Goal: Find specific page/section: Find specific page/section

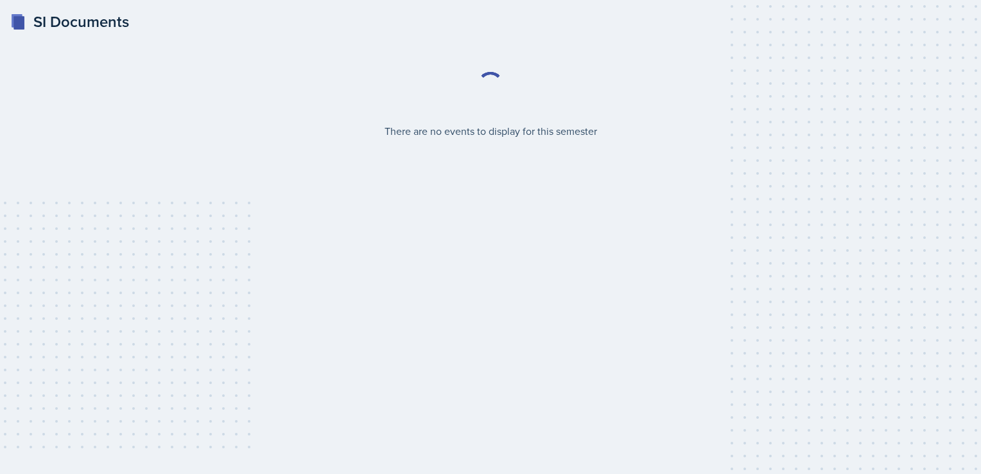
select select "2bed604d-1099-4043-b1bc-2365e8740244"
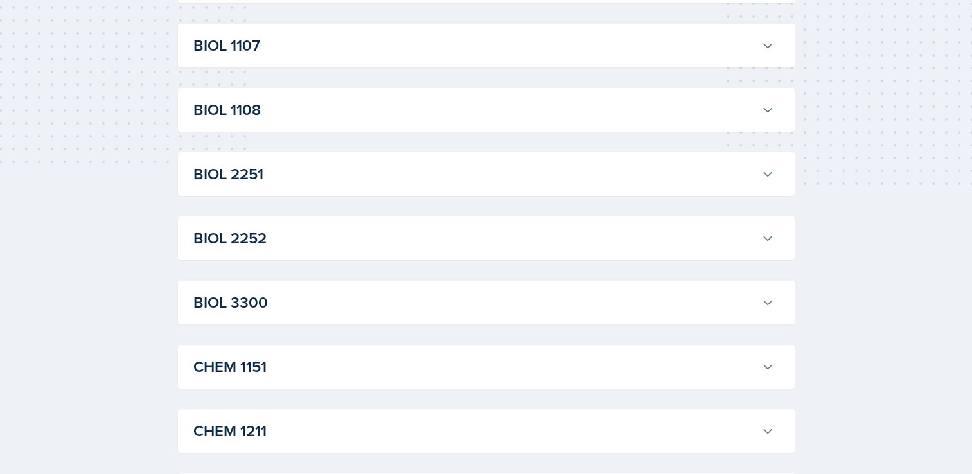
scroll to position [54, 0]
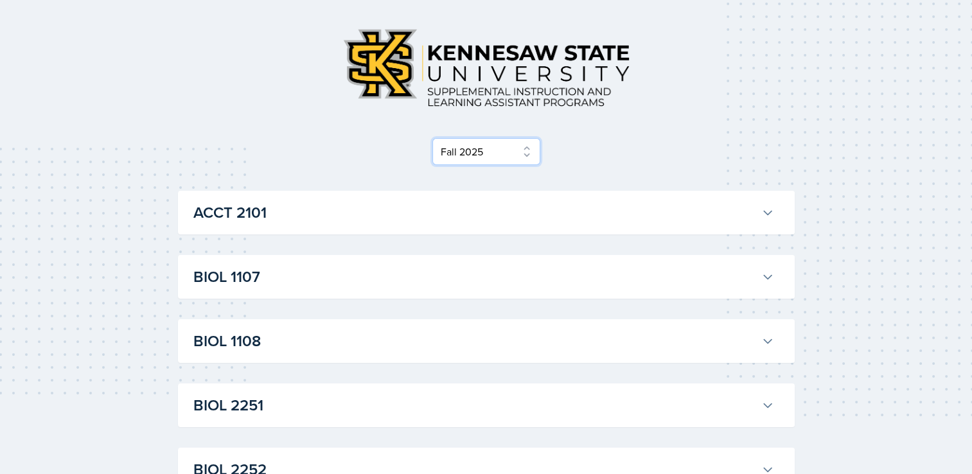
click at [531, 155] on select "Select Semester Fall 2025 Summer 2025 Spring 2025 Fall 2024 Summer 2024 Spring …" at bounding box center [486, 151] width 108 height 27
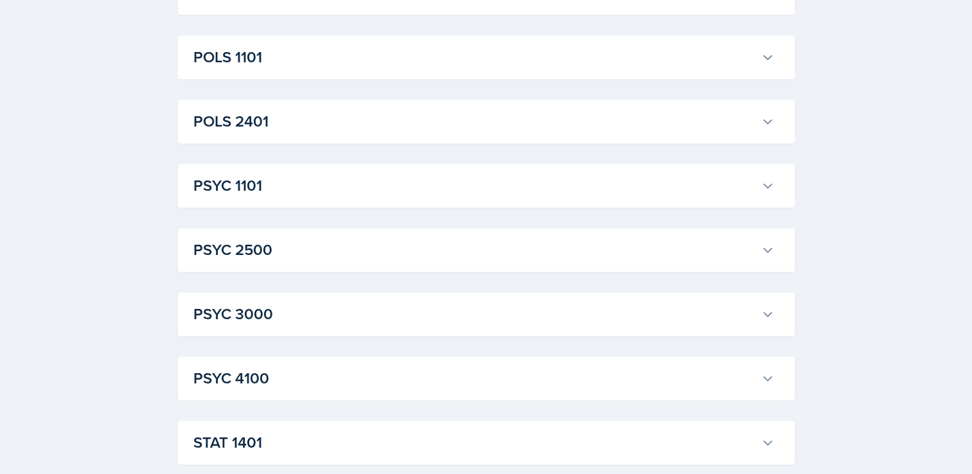
scroll to position [1823, 0]
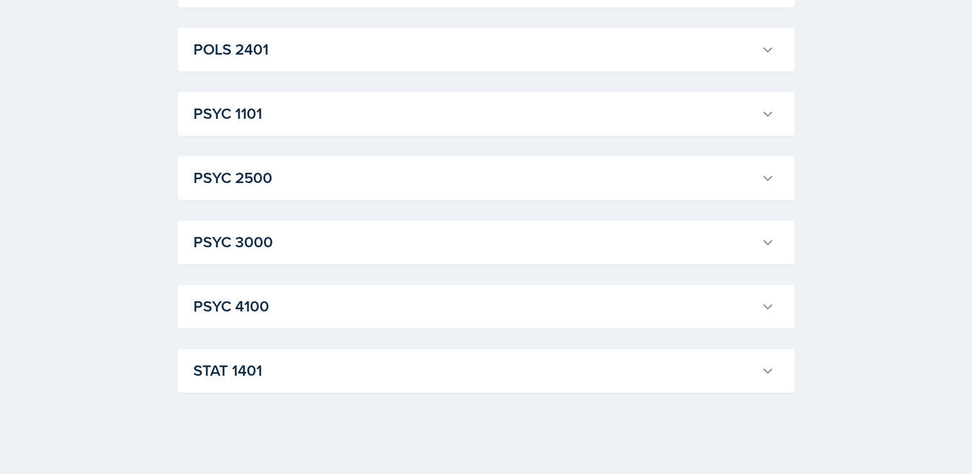
click at [764, 372] on icon at bounding box center [767, 370] width 13 height 13
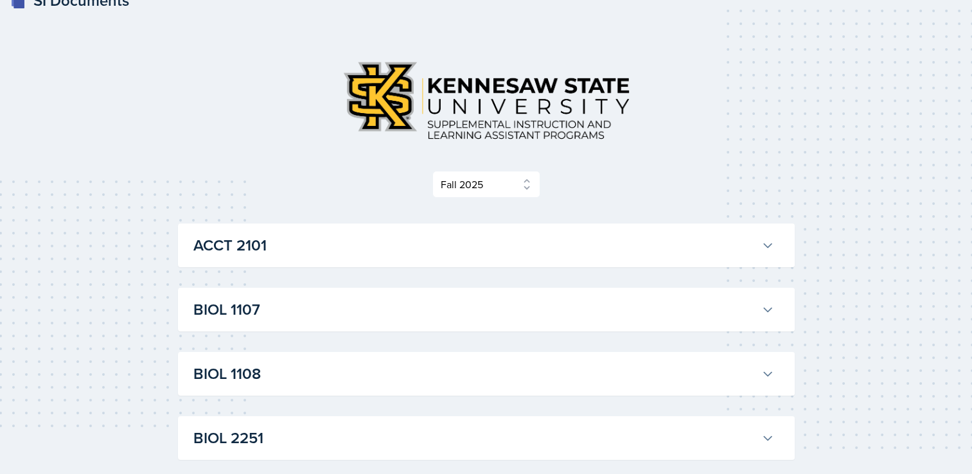
scroll to position [0, 0]
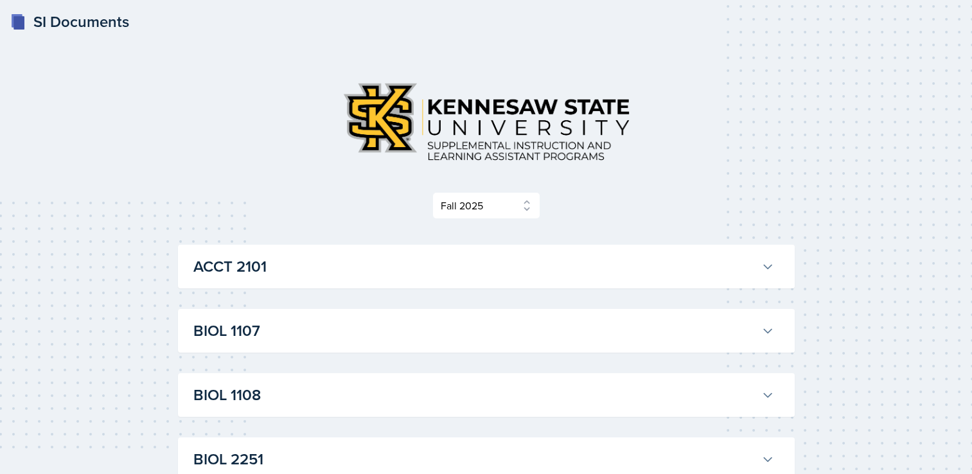
click at [769, 274] on button "ACCT 2101" at bounding box center [484, 266] width 586 height 28
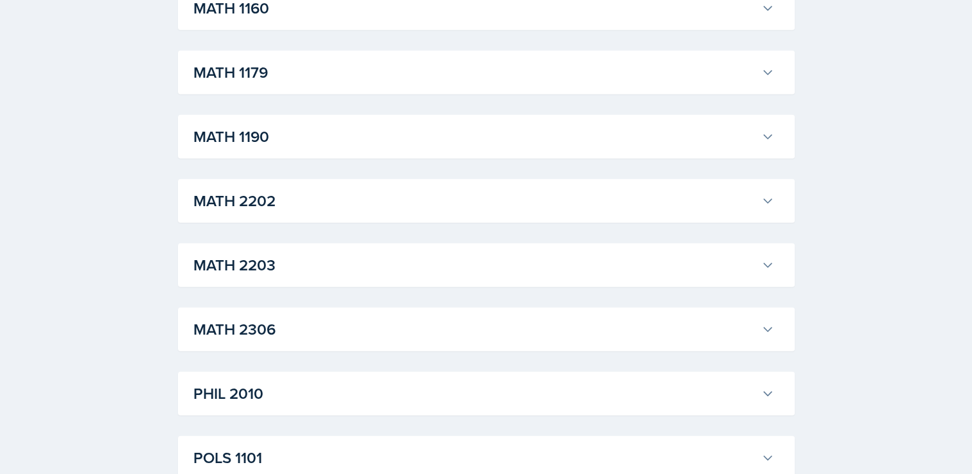
scroll to position [3143, 0]
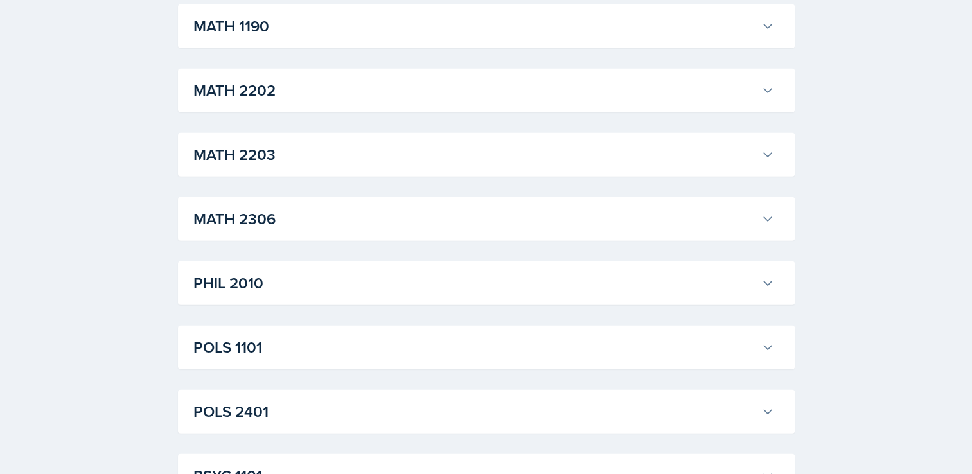
click at [769, 33] on icon at bounding box center [767, 26] width 13 height 13
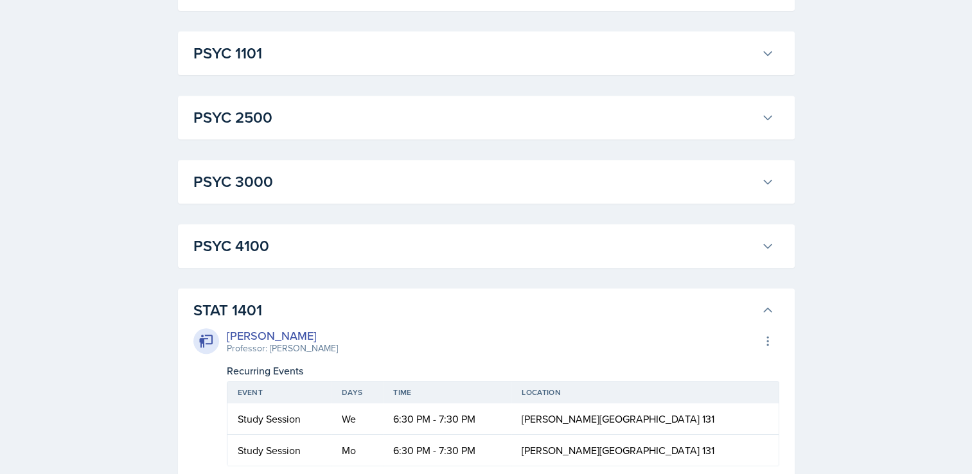
scroll to position [5352, 0]
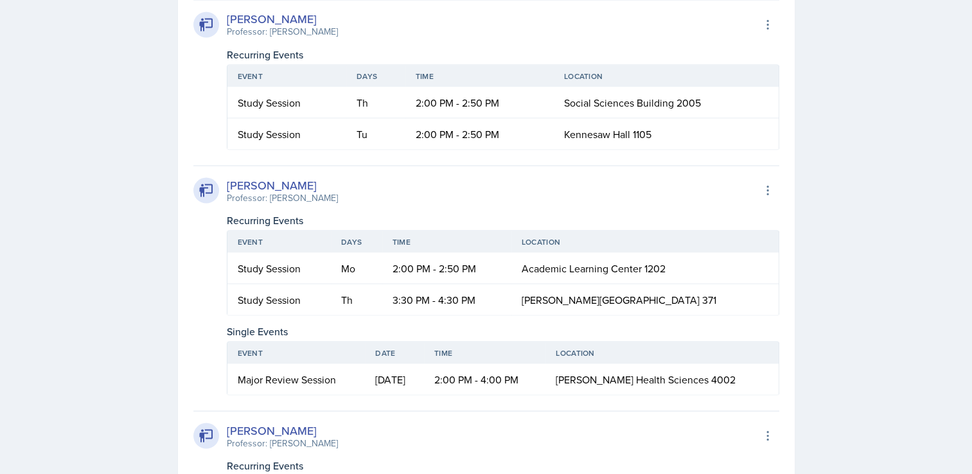
scroll to position [6893, 0]
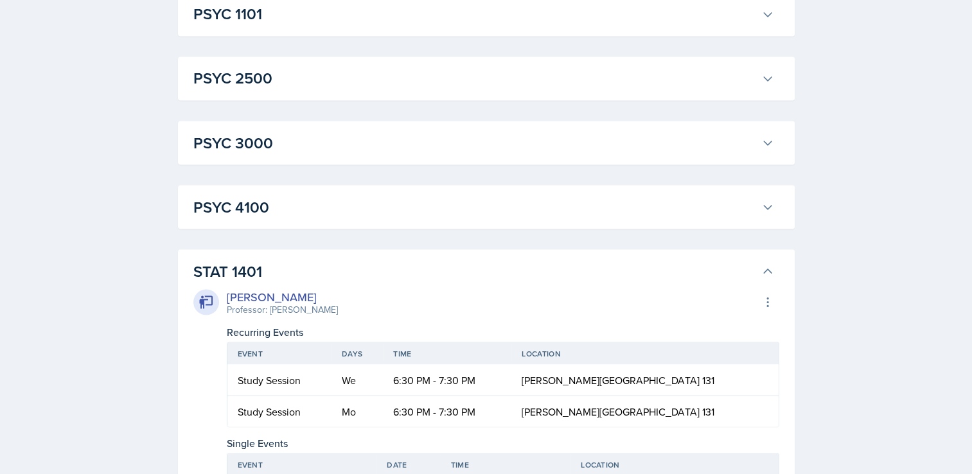
scroll to position [7343, 0]
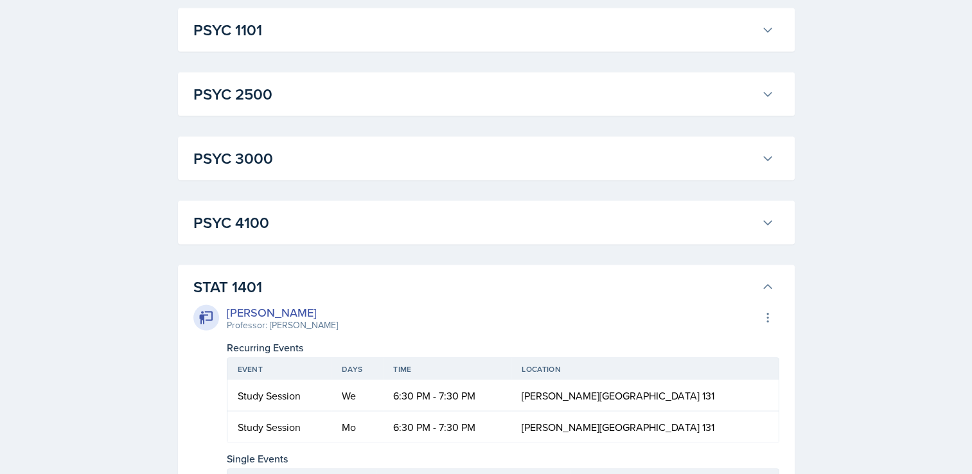
scroll to position [7645, 0]
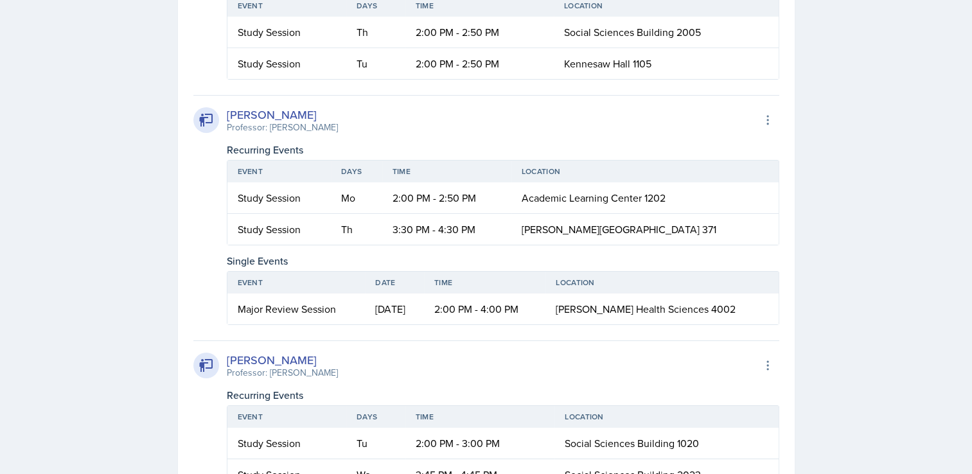
scroll to position [9286, 0]
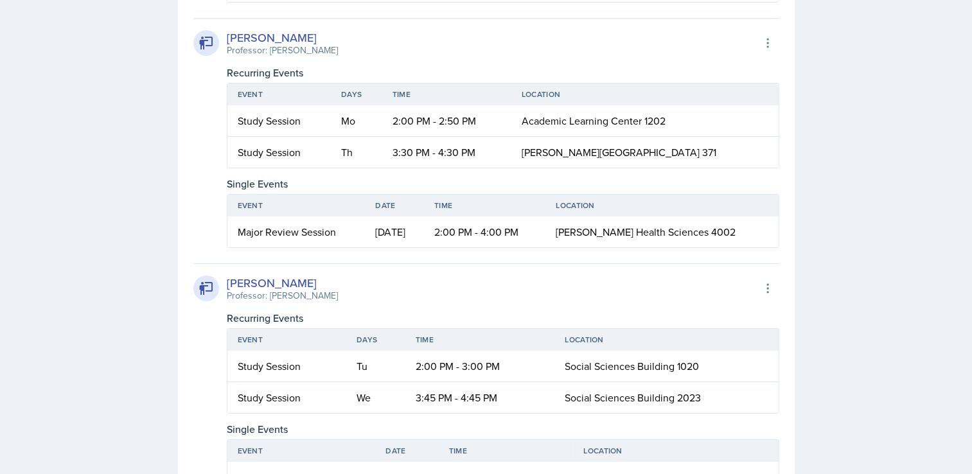
scroll to position [9711, 0]
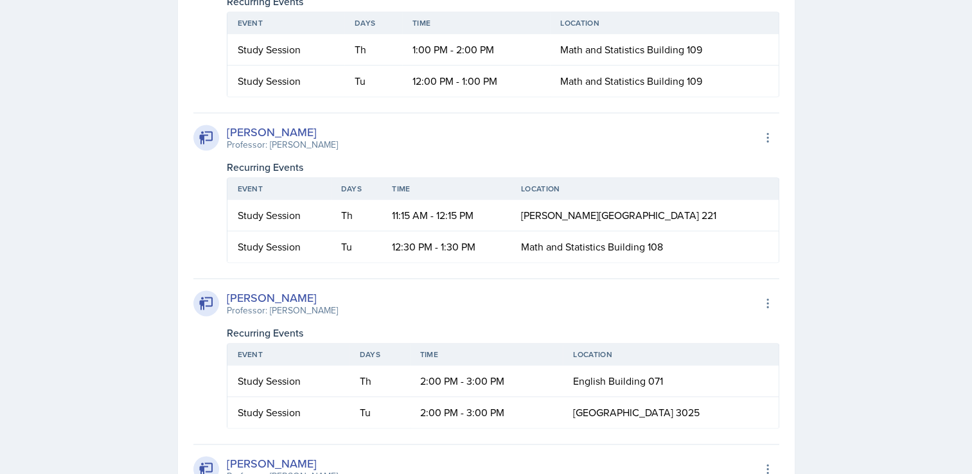
scroll to position [11713, 0]
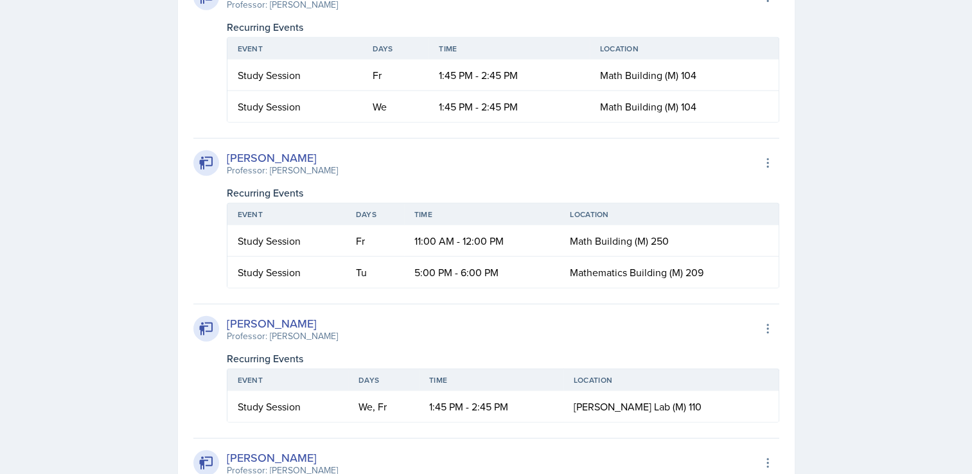
scroll to position [3220, 0]
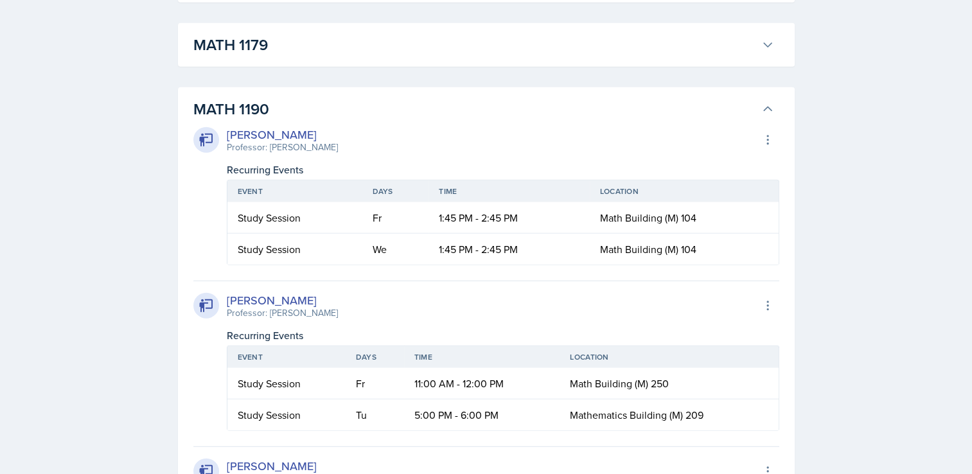
click at [461, 57] on h3 "MATH 1179" at bounding box center [474, 44] width 563 height 23
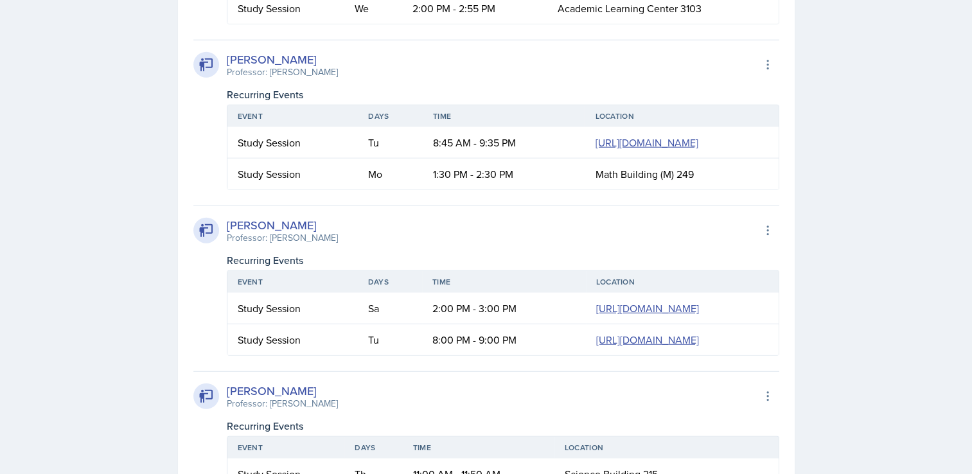
scroll to position [2805, 0]
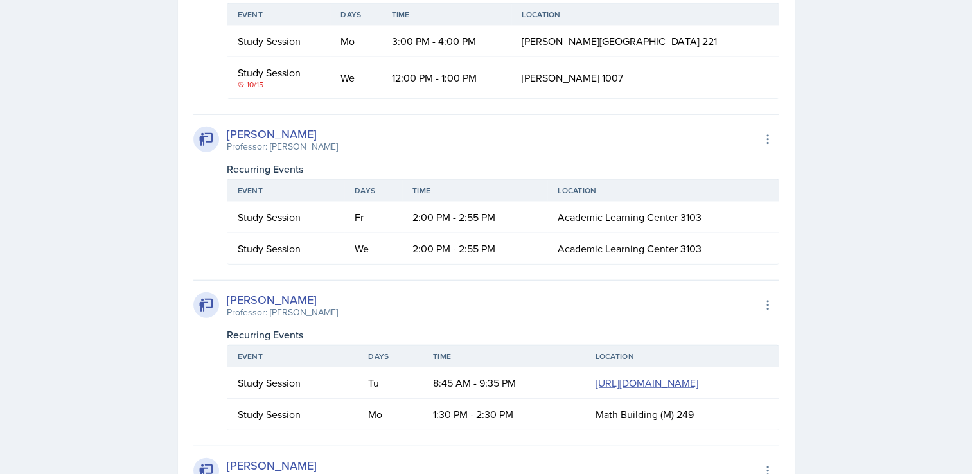
scroll to position [3165, 0]
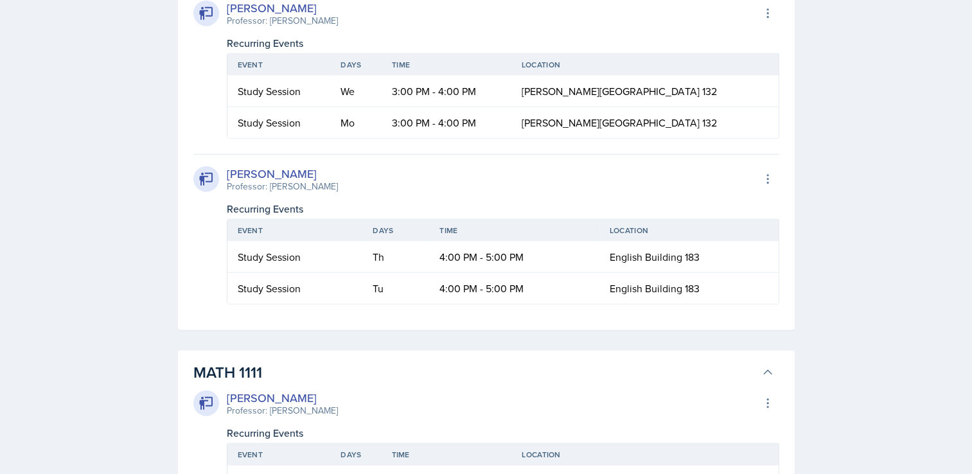
scroll to position [3217, 0]
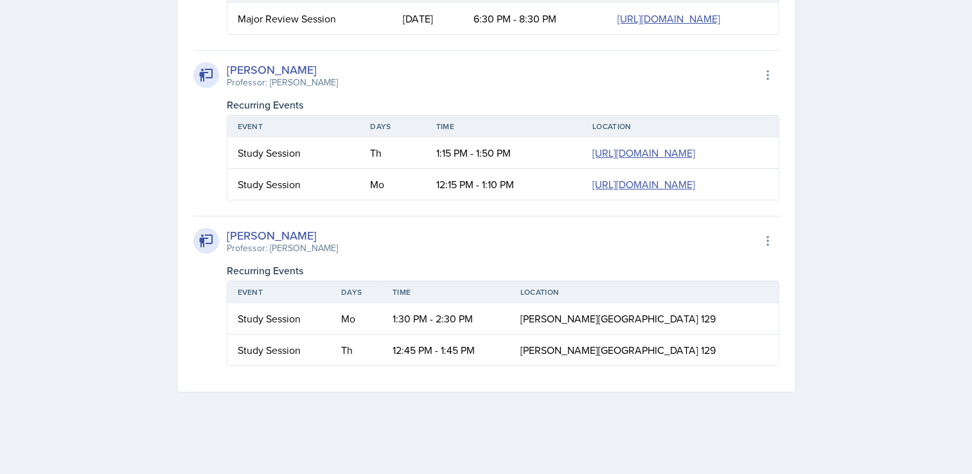
scroll to position [21649, 0]
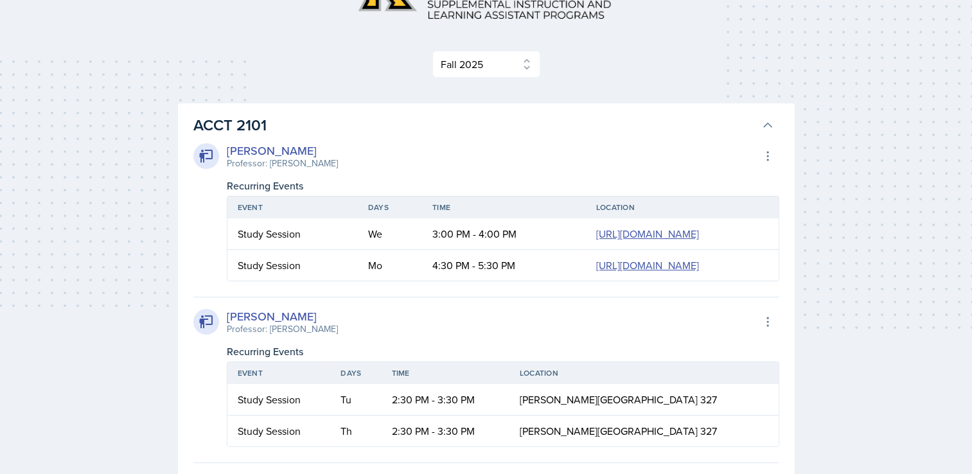
scroll to position [0, 0]
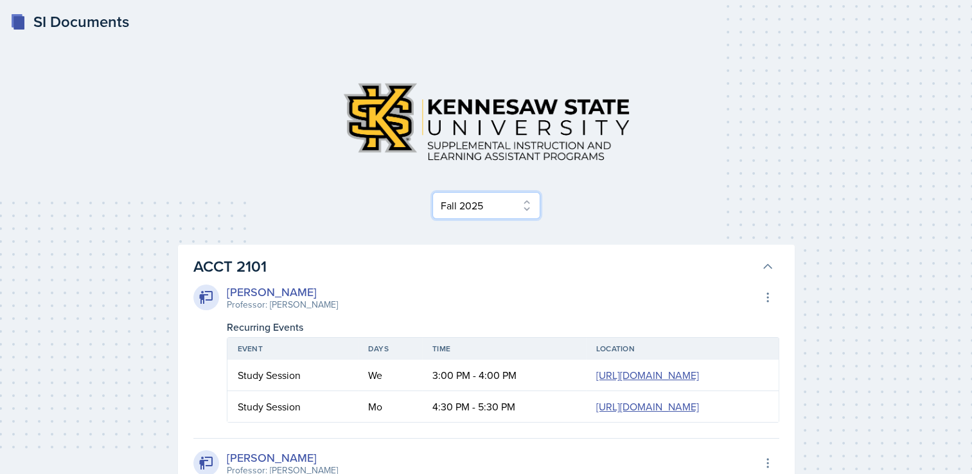
click at [516, 198] on select "Select Semester Fall 2025 Summer 2025 Spring 2025 Fall 2024 Summer 2024 Spring …" at bounding box center [486, 205] width 108 height 27
click at [640, 192] on div "Select Semester Fall 2025 Summer 2025 Spring 2025 Fall 2024 Summer 2024 Spring …" at bounding box center [486, 205] width 617 height 27
